Goal: Task Accomplishment & Management: Manage account settings

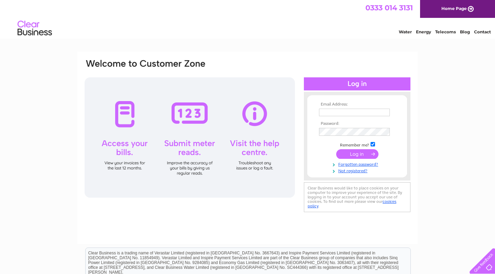
type input "[EMAIL_ADDRESS][DOMAIN_NAME]"
click at [354, 153] on input "submit" at bounding box center [357, 154] width 42 height 10
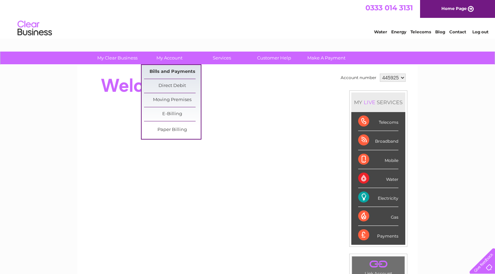
click at [169, 68] on link "Bills and Payments" at bounding box center [172, 72] width 57 height 14
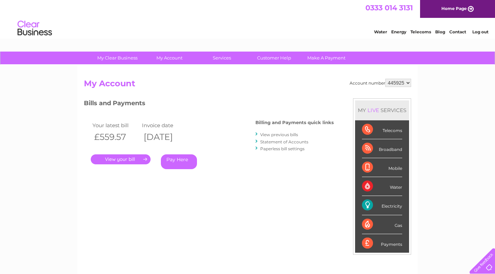
click at [136, 157] on link "." at bounding box center [121, 159] width 60 height 10
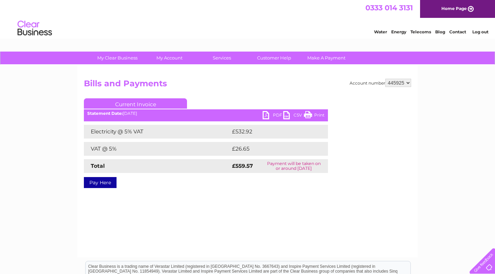
click at [275, 114] on link "PDF" at bounding box center [273, 116] width 21 height 10
